Goal: Navigation & Orientation: Find specific page/section

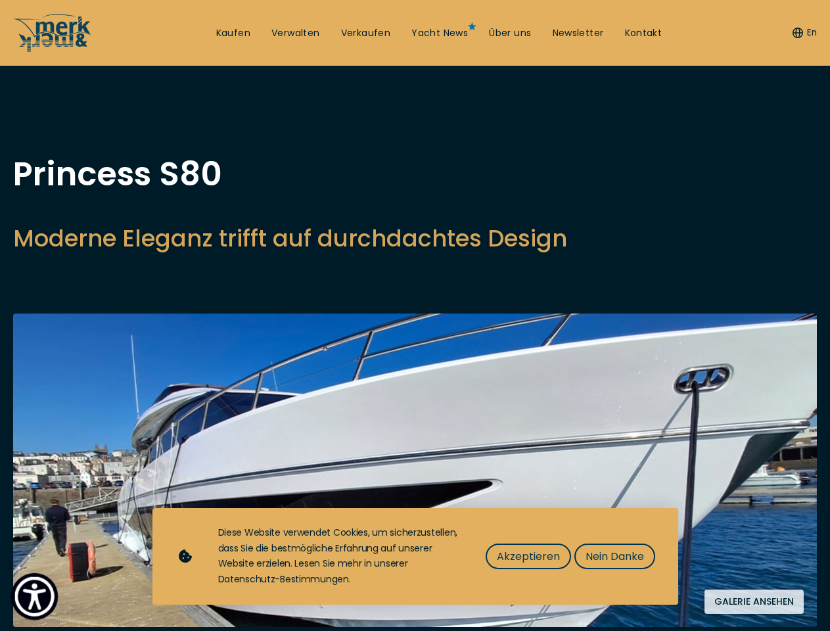
click at [34, 596] on img "Show Accessibility Preferences" at bounding box center [34, 596] width 40 height 40
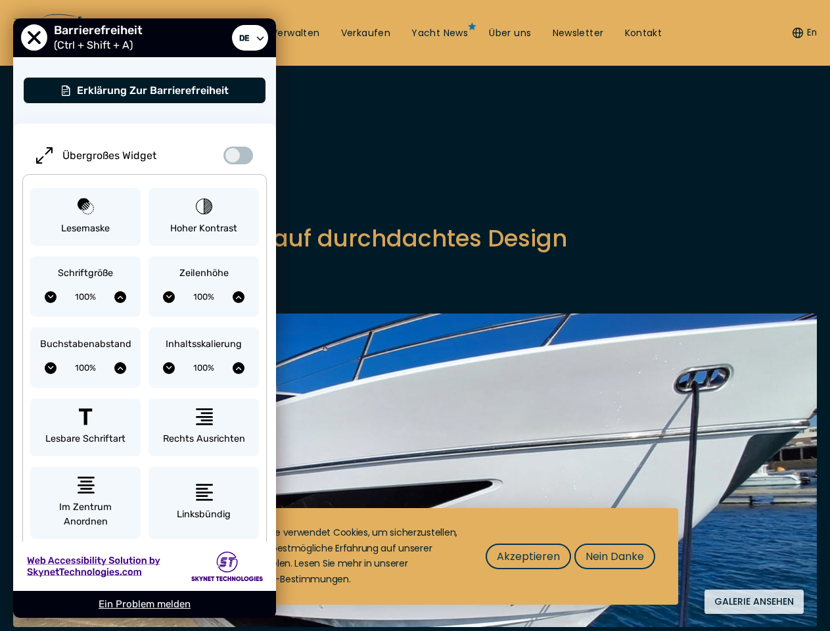
click at [802, 33] on button "En" at bounding box center [804, 32] width 24 height 13
click at [263, 254] on div "Übergroßes Widget Lesemaske Hoher Kontrast Schriftgröße 100% Zeilenhöhe 100% Bu…" at bounding box center [144, 438] width 263 height 628
click at [415, 488] on img at bounding box center [414, 469] width 803 height 313
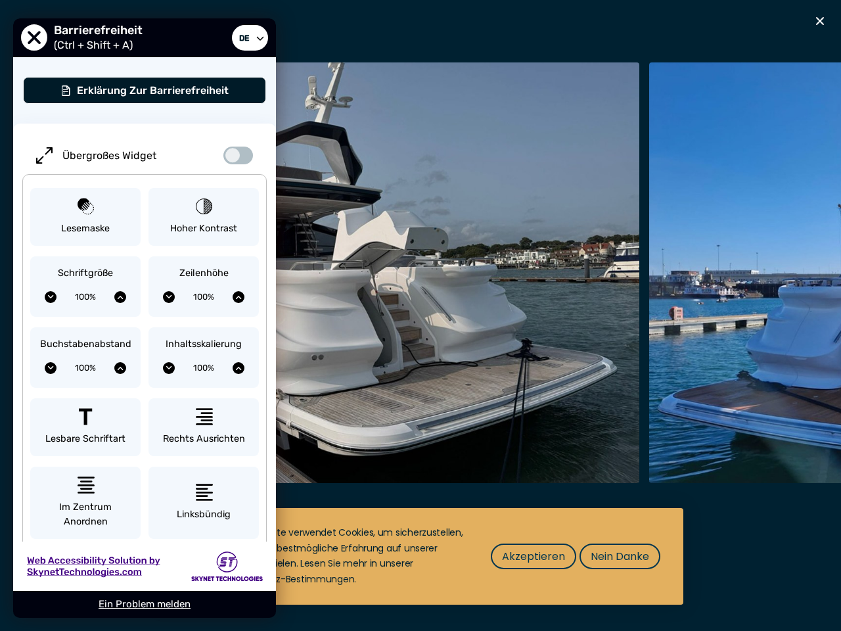
click at [754, 626] on div "Besondere Yachtangebote" at bounding box center [420, 315] width 841 height 631
click at [528, 556] on span "Akzeptieren" at bounding box center [533, 556] width 63 height 16
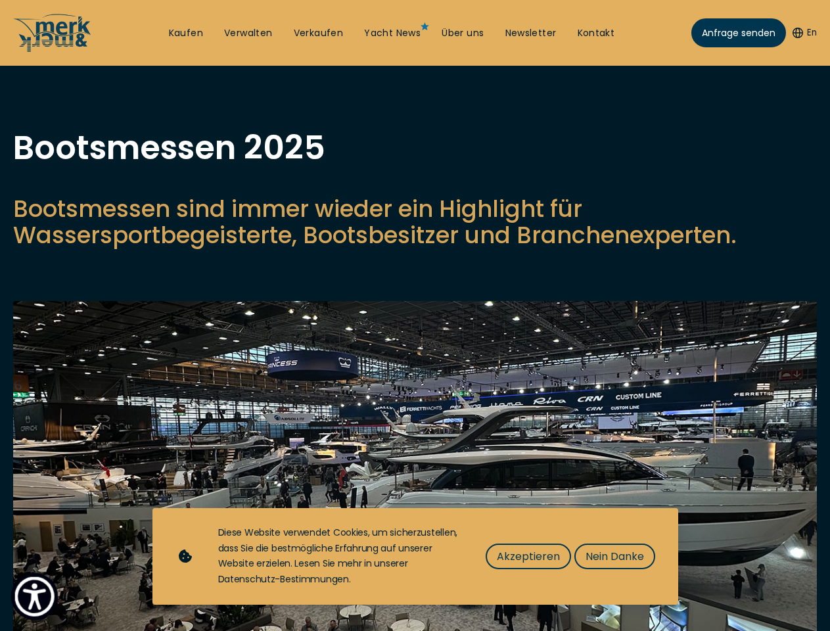
click at [34, 596] on img "Show Accessibility Preferences" at bounding box center [34, 596] width 40 height 40
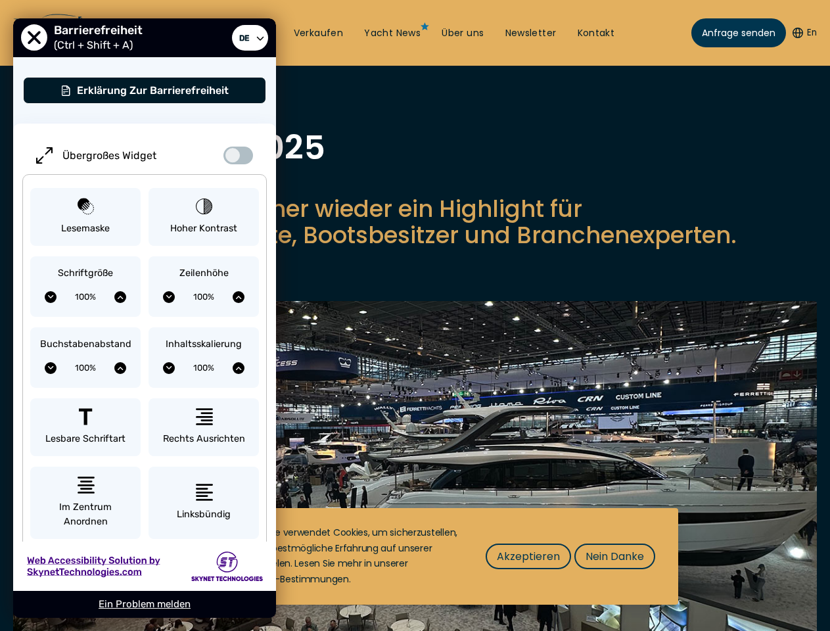
click at [802, 33] on button "En" at bounding box center [804, 32] width 24 height 13
click at [415, 248] on p "Bootsmessen sind immer wieder ein Highlight für Wassersportbegeisterte, Bootsbe…" at bounding box center [414, 222] width 803 height 53
click at [415, 482] on img at bounding box center [414, 492] width 803 height 383
click at [528, 556] on span "Akzeptieren" at bounding box center [528, 556] width 63 height 16
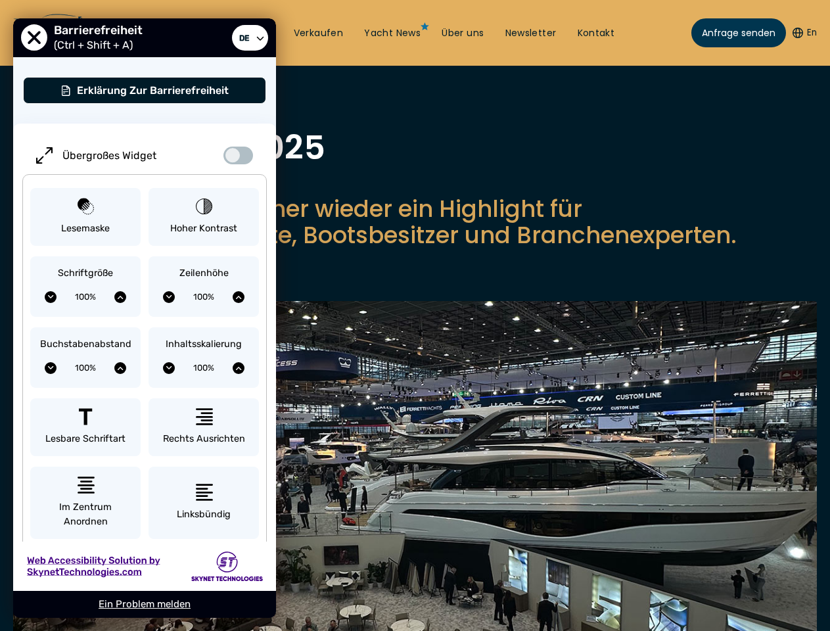
click at [614, 0] on div "Nach oben Kaufen Verwalten Verkaufen Yacht News Über uns Newsletter Kontakt Sen…" at bounding box center [415, 0] width 830 height 0
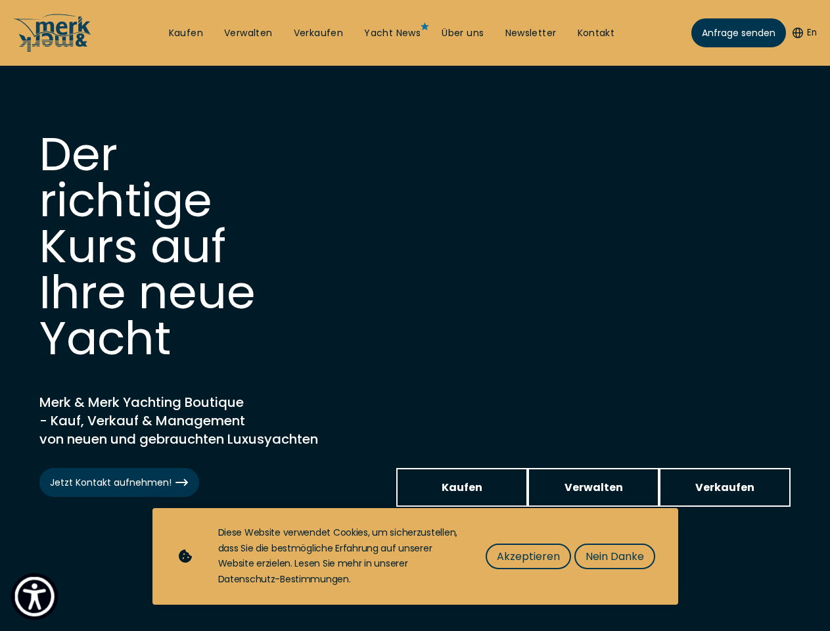
click at [34, 596] on img "Show Accessibility Preferences" at bounding box center [34, 596] width 40 height 40
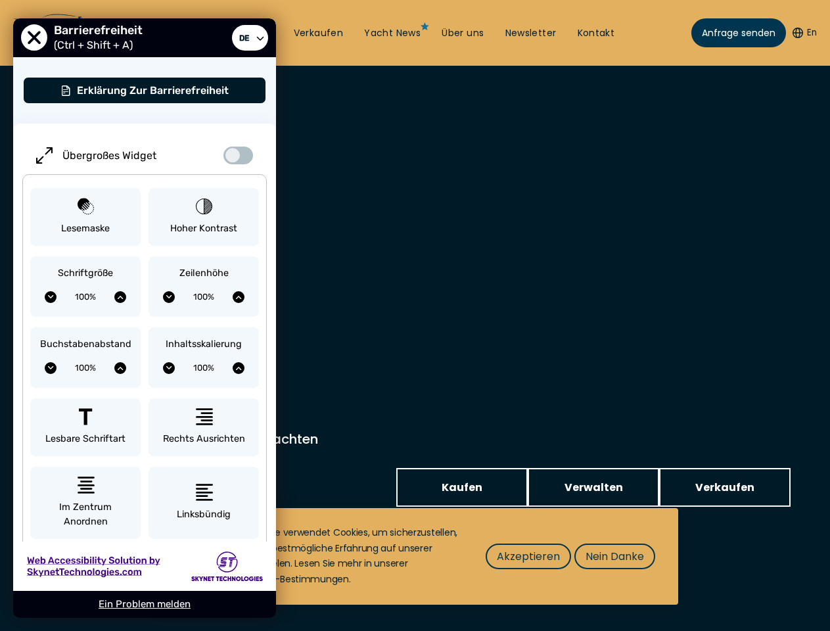
click at [802, 33] on button "En" at bounding box center [804, 32] width 24 height 13
click at [204, 328] on div "Inhaltsskalierung 100%" at bounding box center [203, 357] width 110 height 60
click at [528, 556] on span "Akzeptieren" at bounding box center [528, 556] width 63 height 16
